Goal: Entertainment & Leisure: Consume media (video, audio)

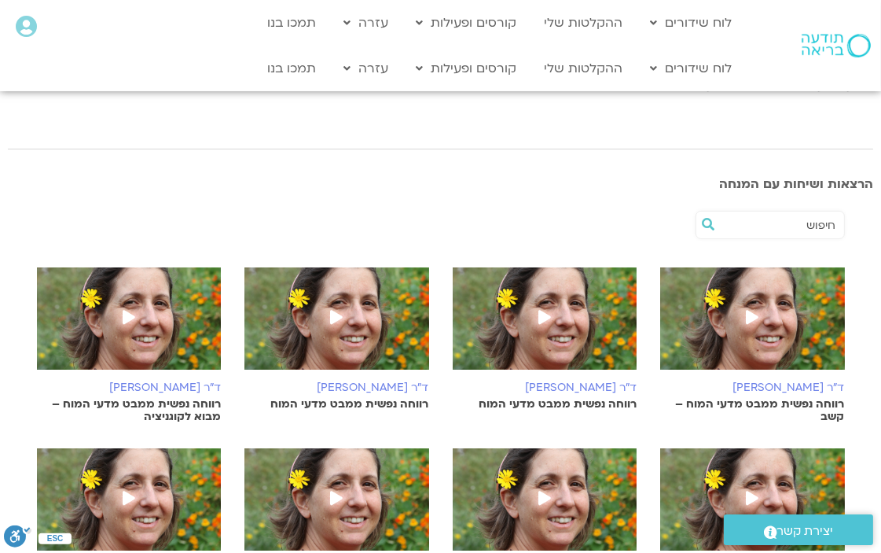
click at [565, 348] on img at bounding box center [545, 326] width 185 height 118
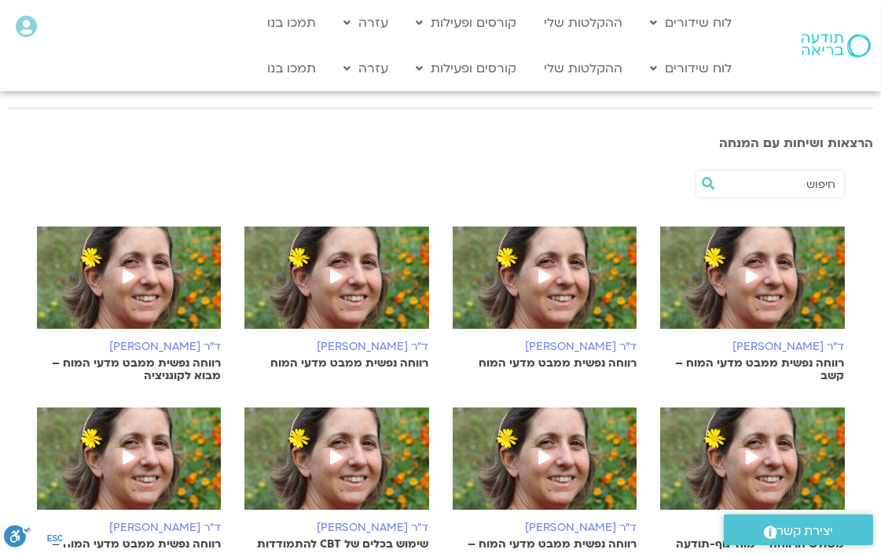
scroll to position [262, 0]
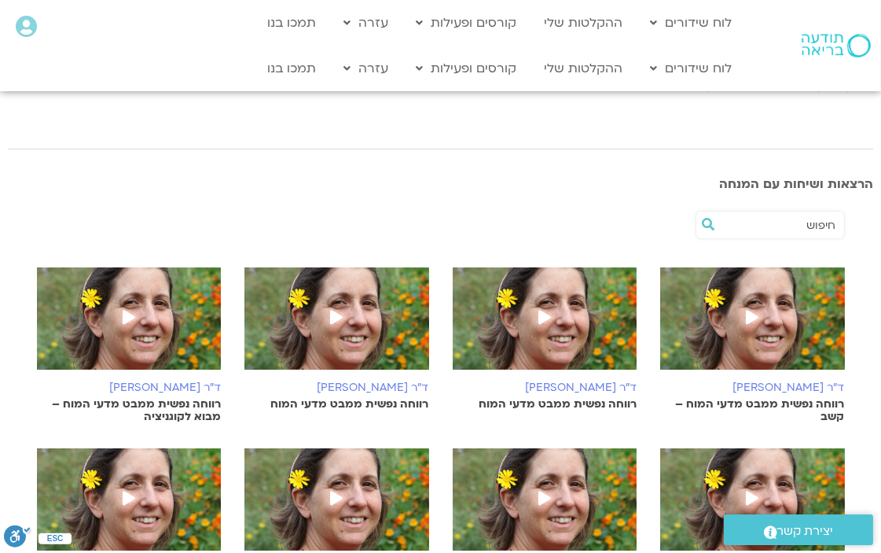
click at [766, 332] on img at bounding box center [753, 326] width 185 height 118
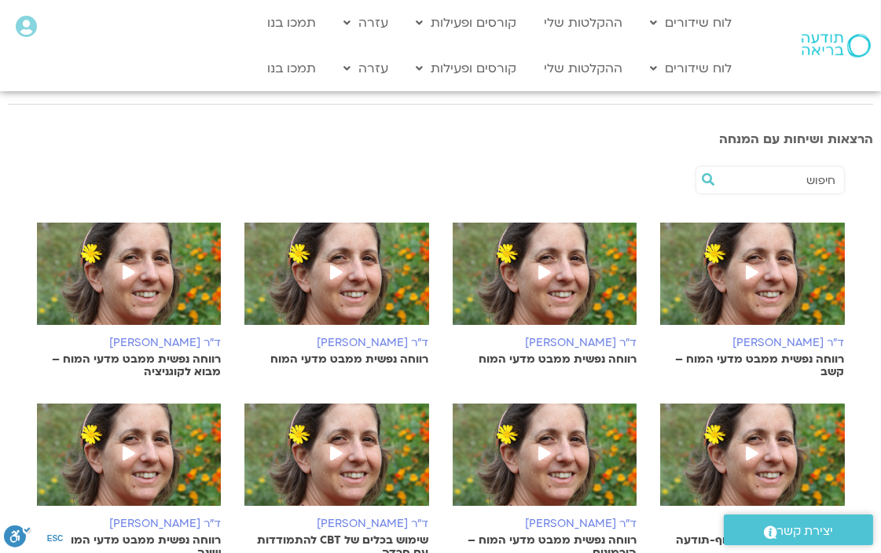
scroll to position [262, 0]
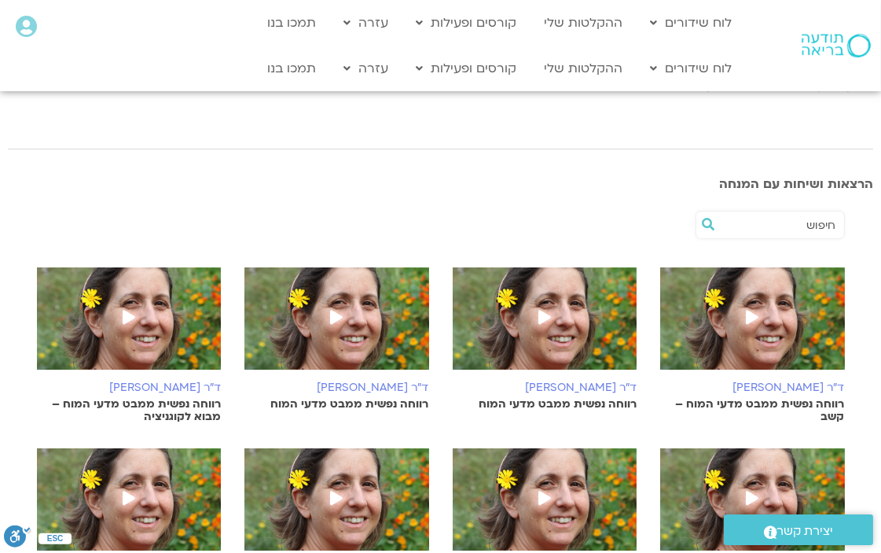
click at [543, 315] on icon at bounding box center [545, 317] width 13 height 14
